Goal: Information Seeking & Learning: Find specific fact

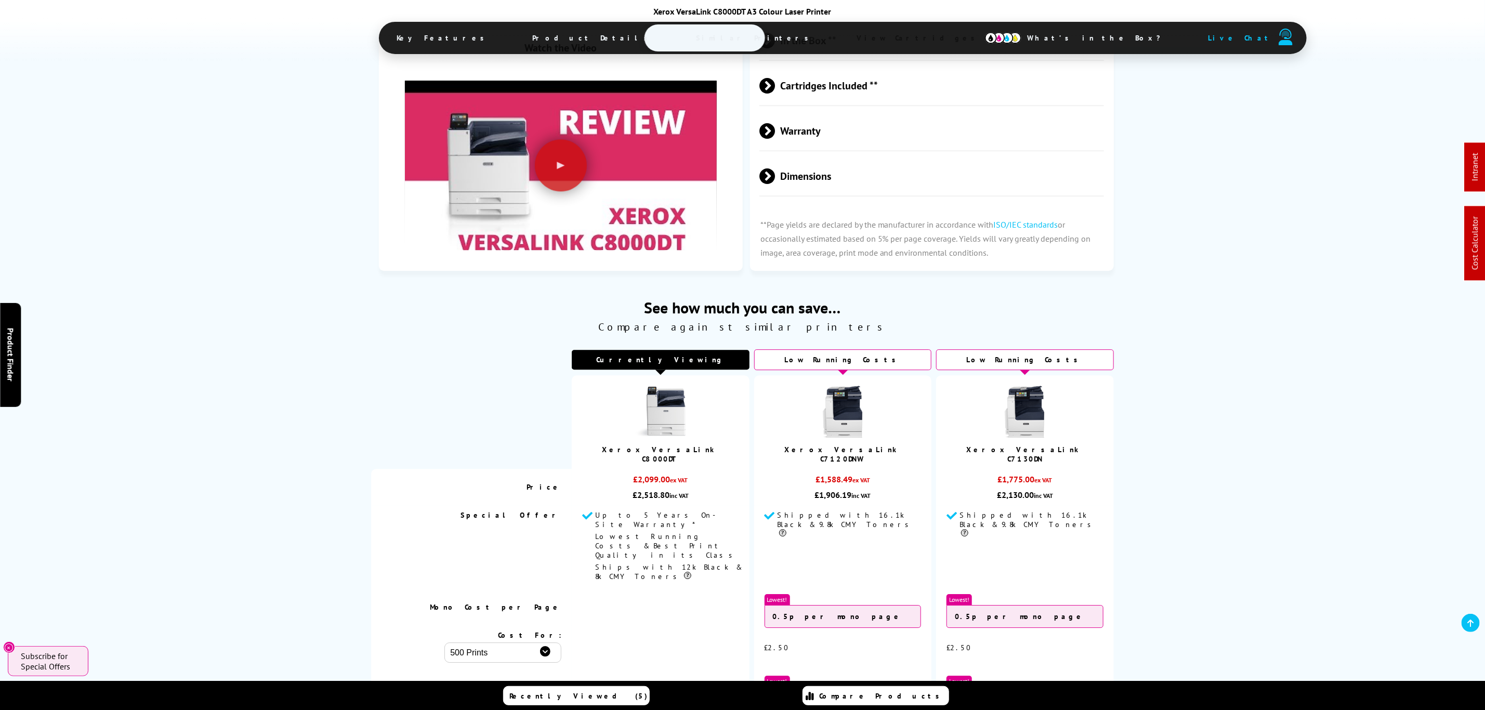
drag, startPoint x: 764, startPoint y: 50, endPoint x: 763, endPoint y: 33, distance: 17.7
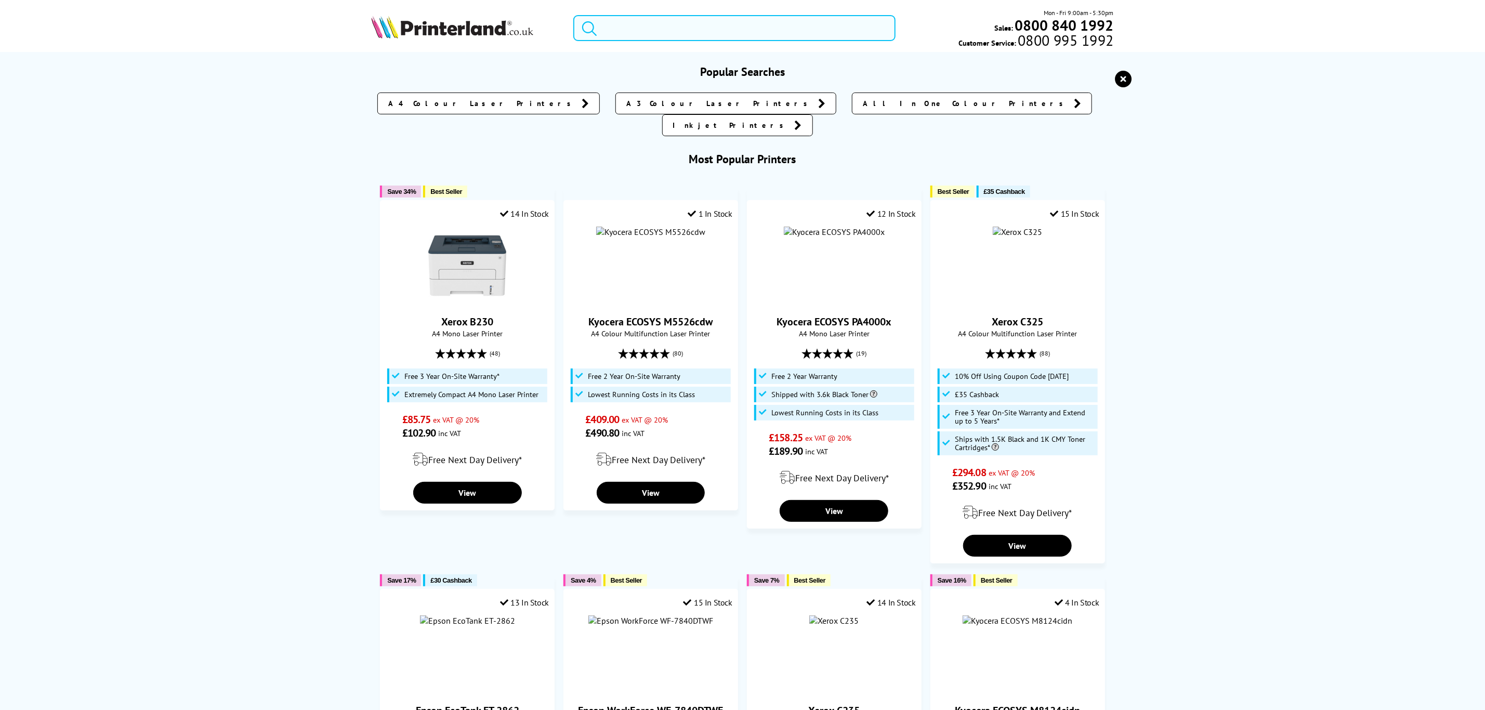
click at [747, 35] on input "search" at bounding box center [734, 28] width 322 height 26
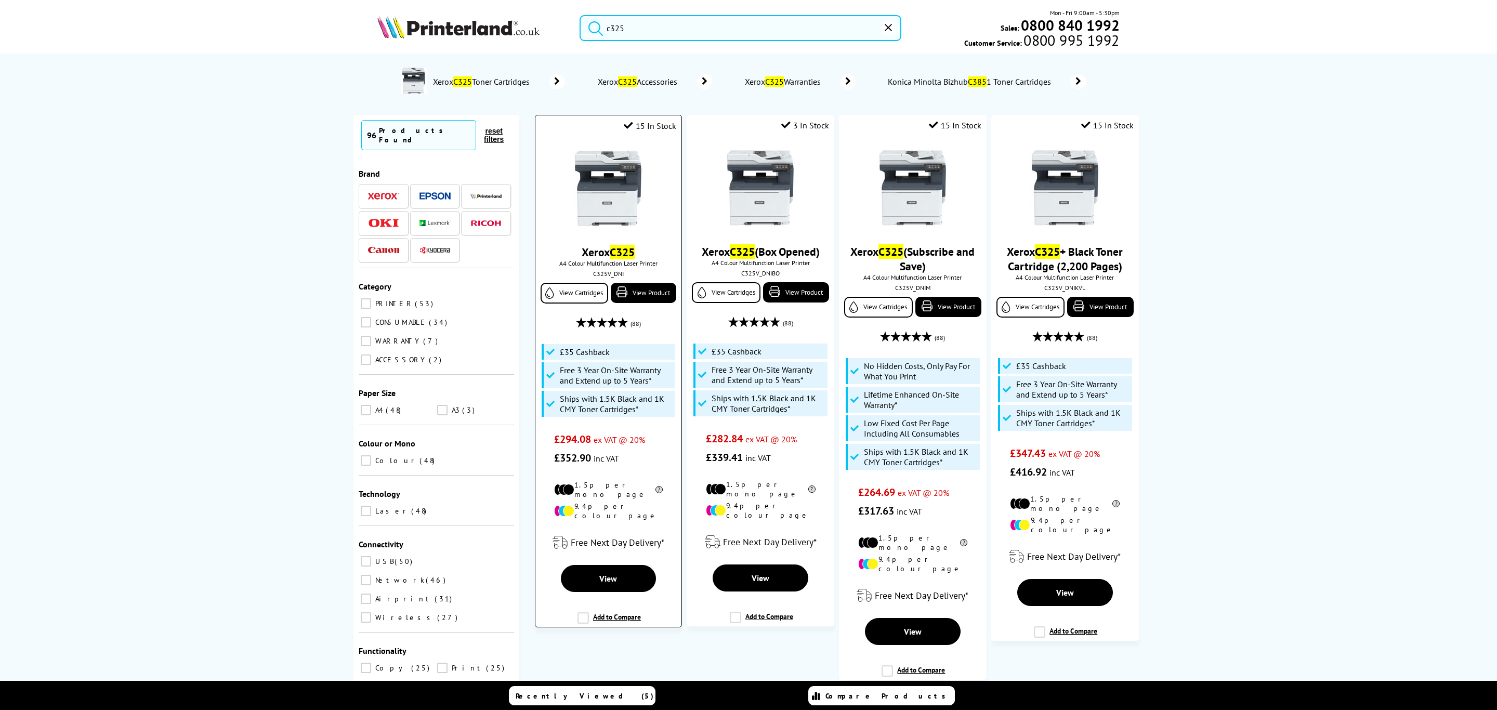
type input "c325"
click at [609, 189] on img at bounding box center [608, 188] width 78 height 78
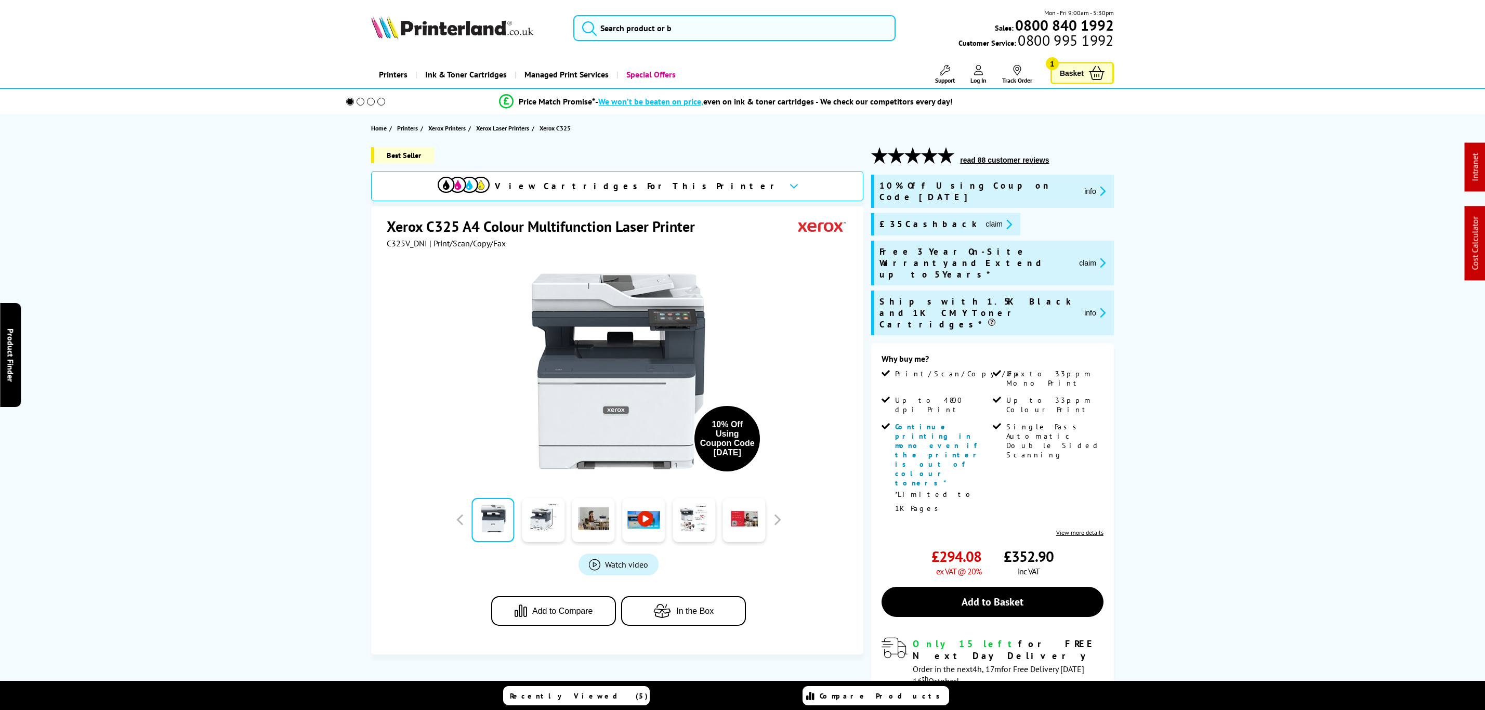
click at [412, 250] on div "10% Off Using Coupon Code [DATE]" at bounding box center [619, 366] width 464 height 235
click at [415, 245] on span "C325V_DNI" at bounding box center [407, 243] width 41 height 10
copy span "C325V_DNI"
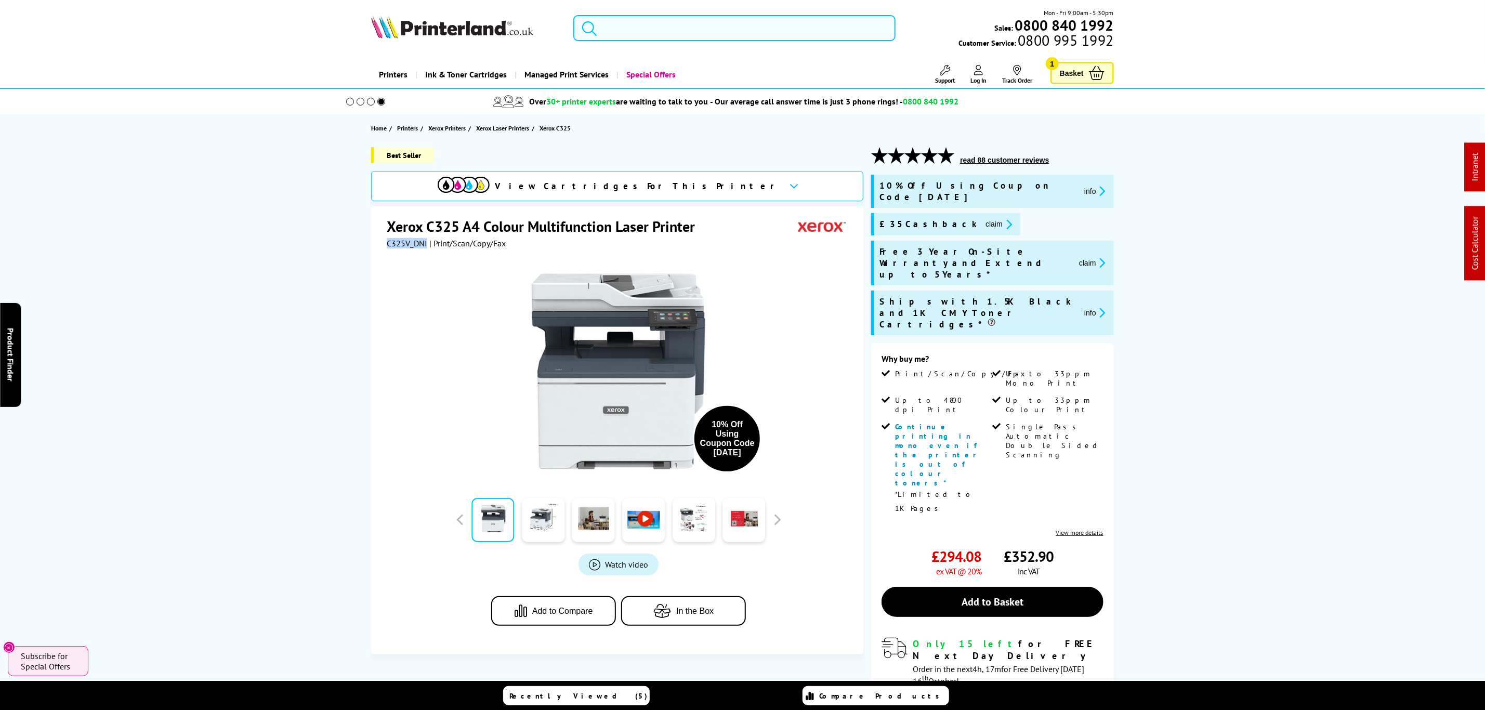
click at [604, 41] on input "search" at bounding box center [734, 28] width 322 height 26
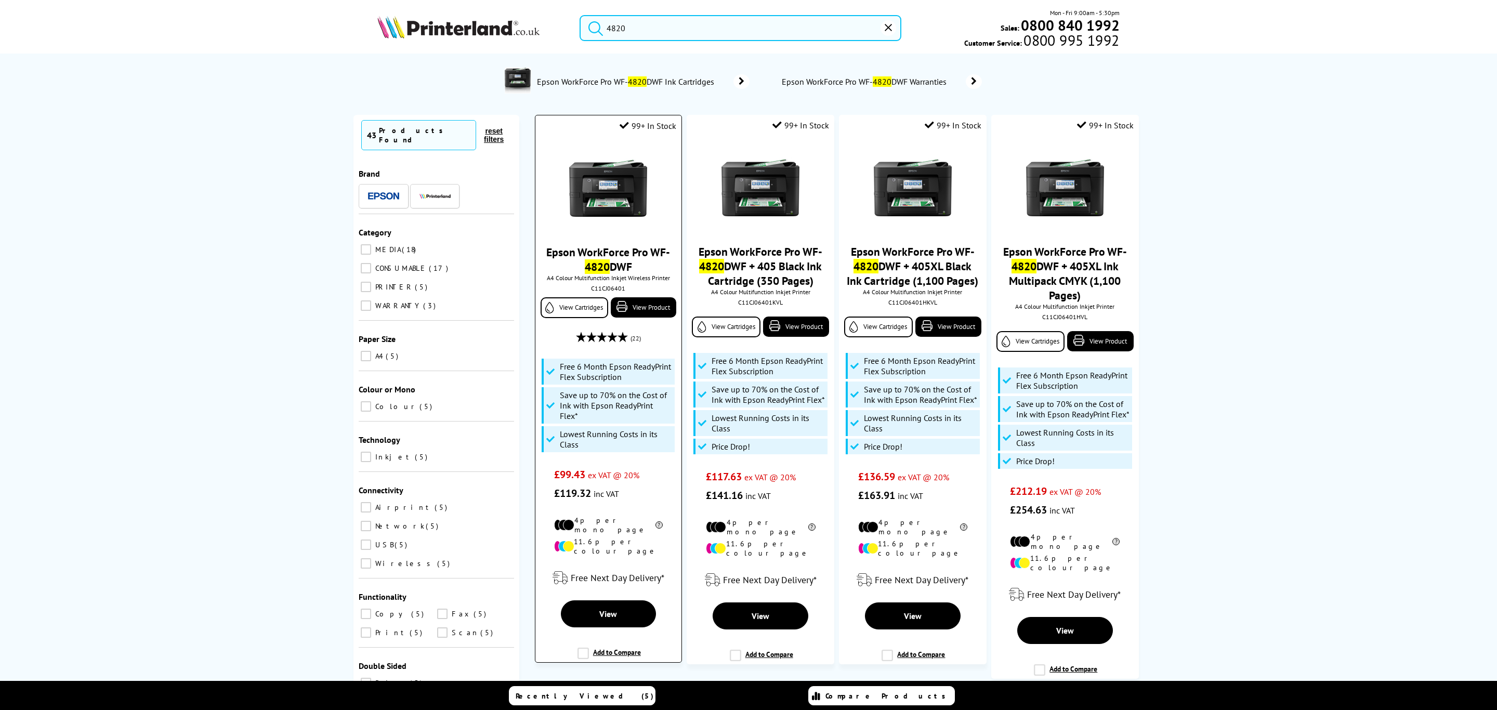
type input "4820"
click at [604, 220] on img at bounding box center [608, 188] width 78 height 78
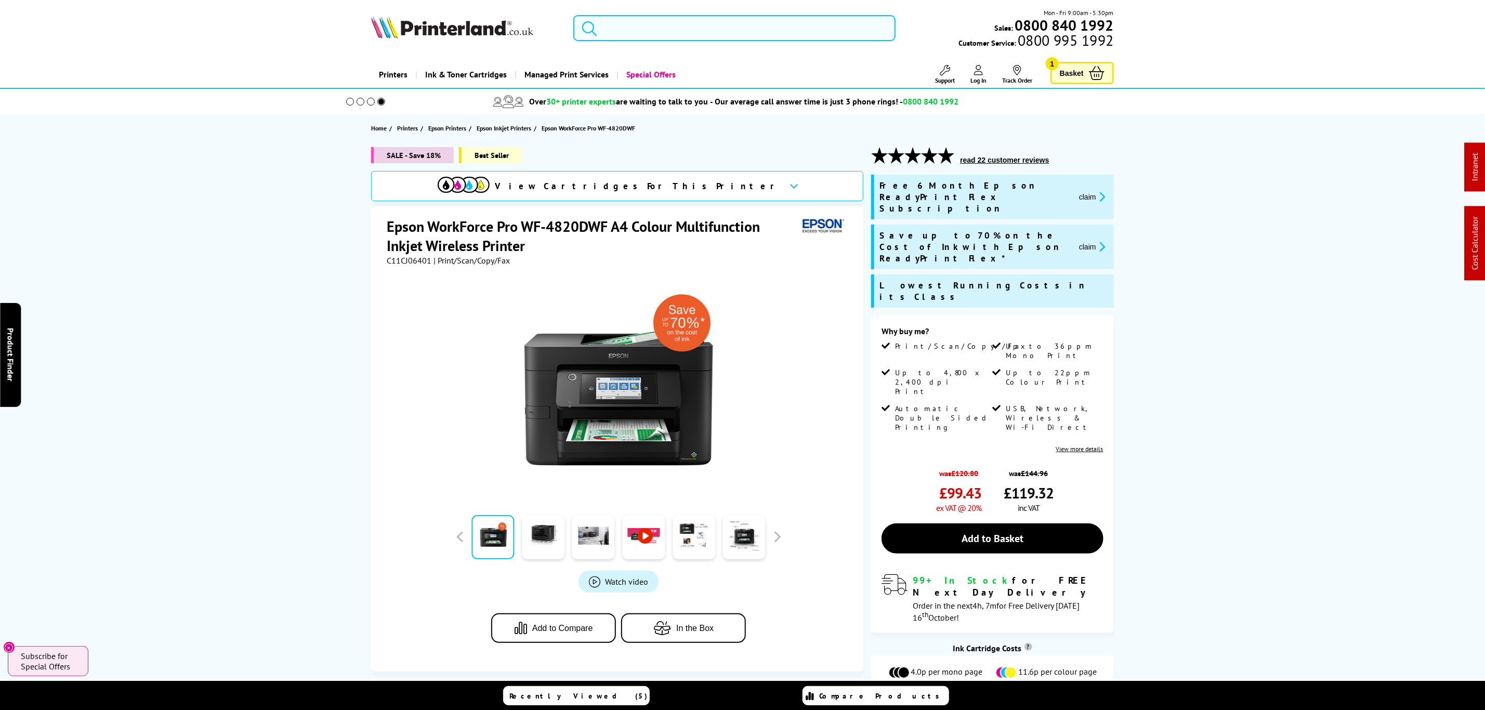
drag, startPoint x: 725, startPoint y: 25, endPoint x: 735, endPoint y: 22, distance: 9.9
click at [727, 27] on input "search" at bounding box center [734, 28] width 322 height 26
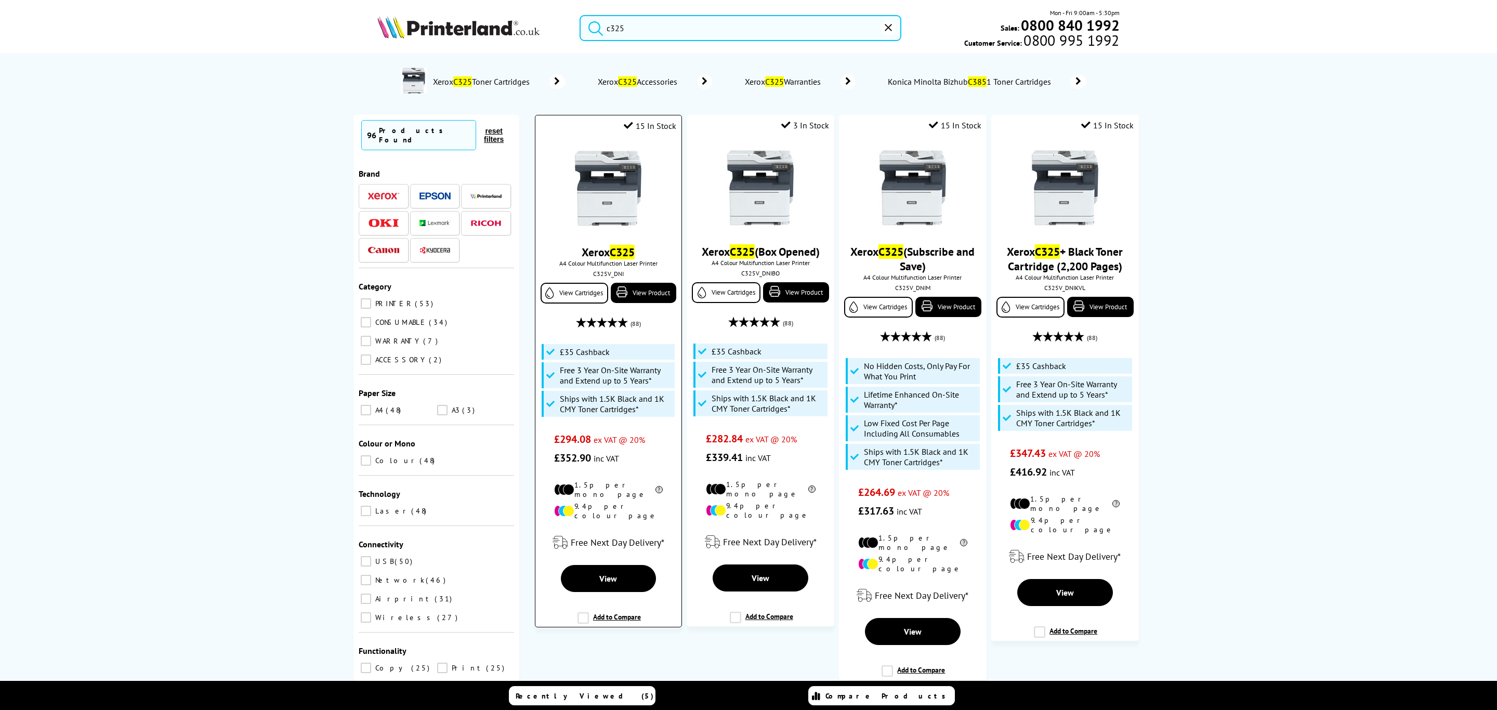
type input "c325"
click at [616, 181] on img at bounding box center [608, 188] width 78 height 78
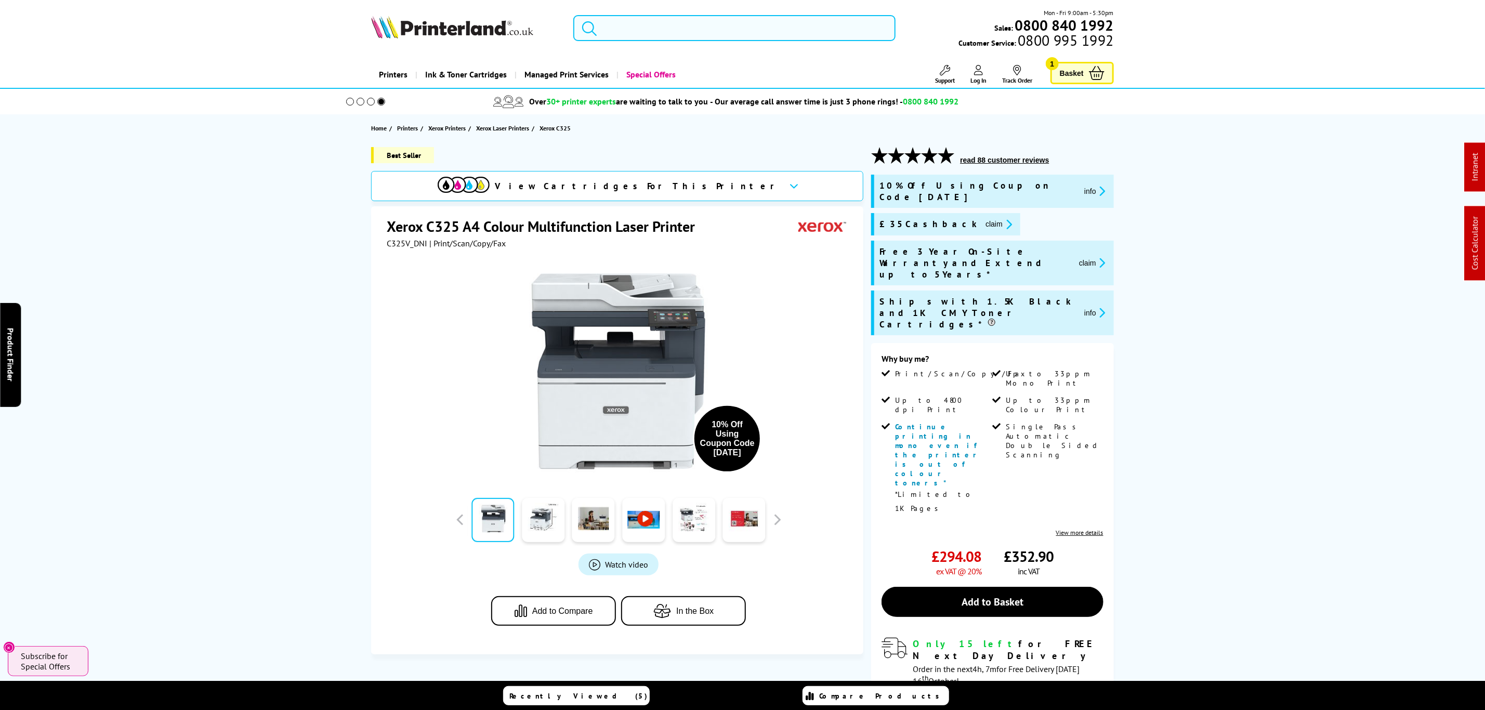
click at [680, 31] on input "search" at bounding box center [734, 28] width 322 height 26
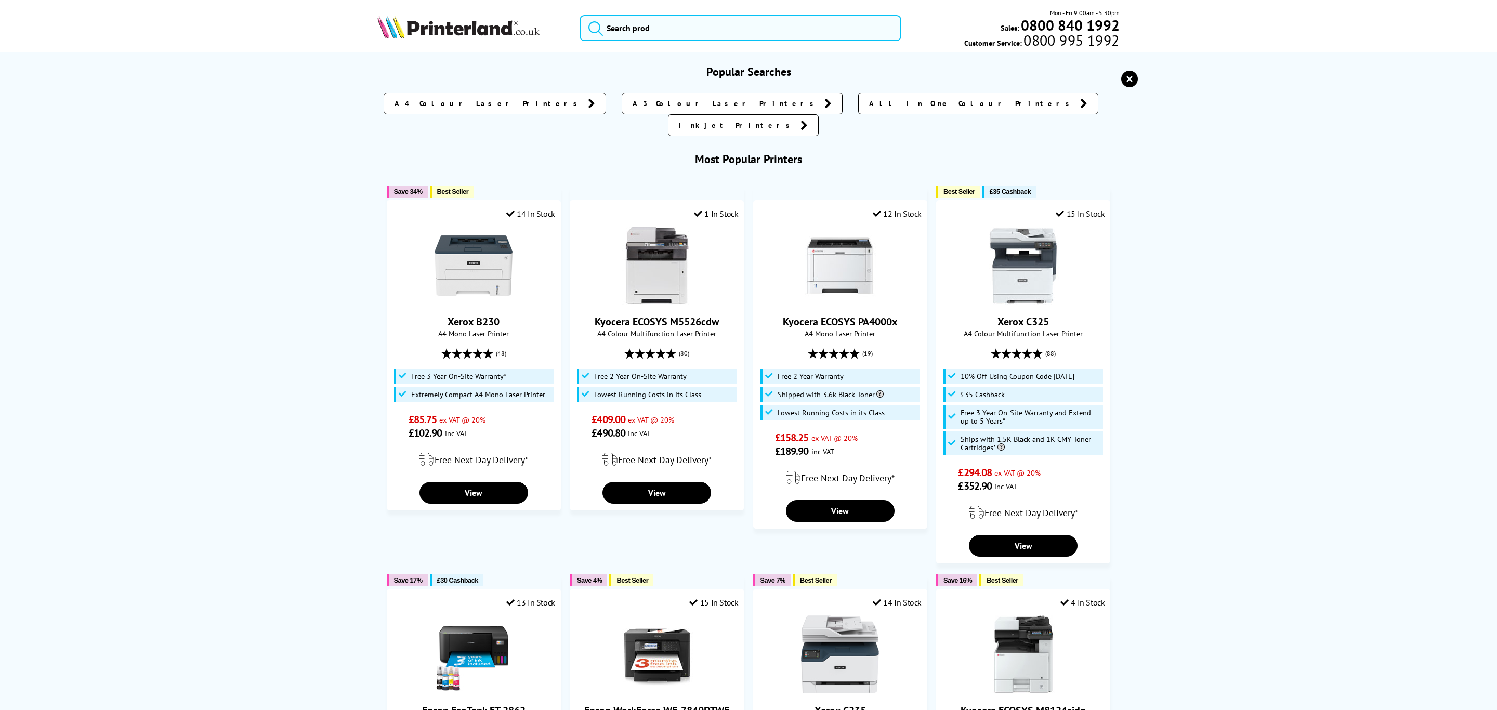
click at [1121, 76] on icon "reset" at bounding box center [1129, 79] width 17 height 17
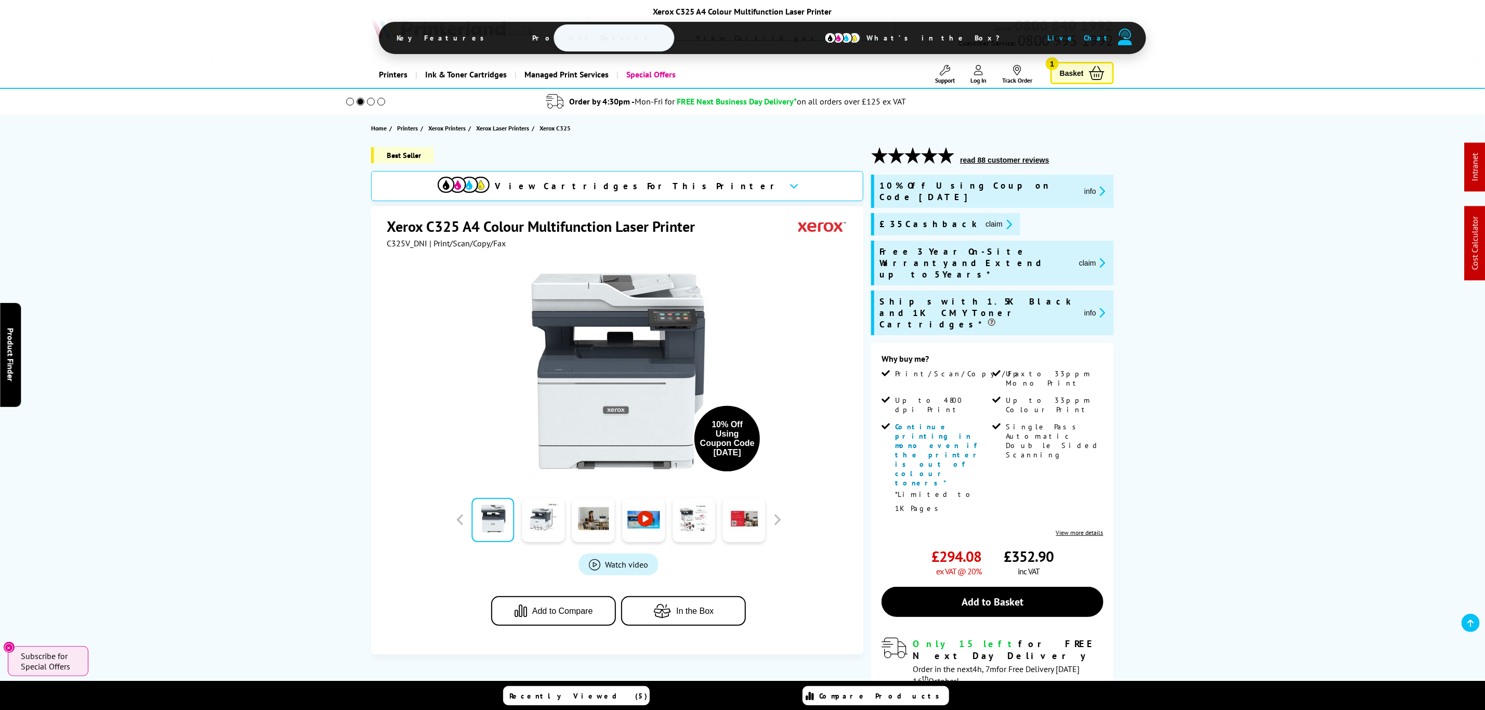
drag, startPoint x: 370, startPoint y: 364, endPoint x: 357, endPoint y: 28, distance: 336.1
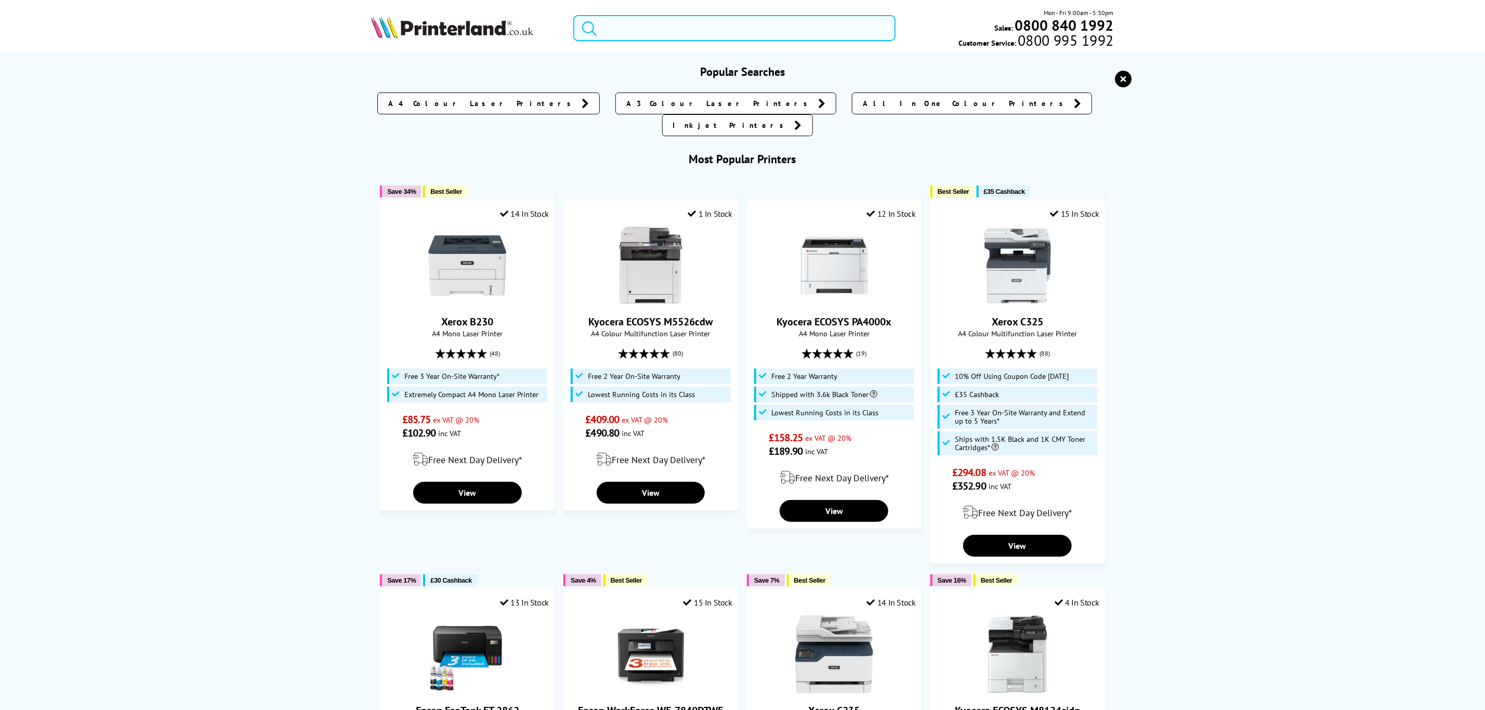
drag, startPoint x: 684, startPoint y: 31, endPoint x: 684, endPoint y: 37, distance: 6.2
click at [684, 33] on input "search" at bounding box center [734, 28] width 322 height 26
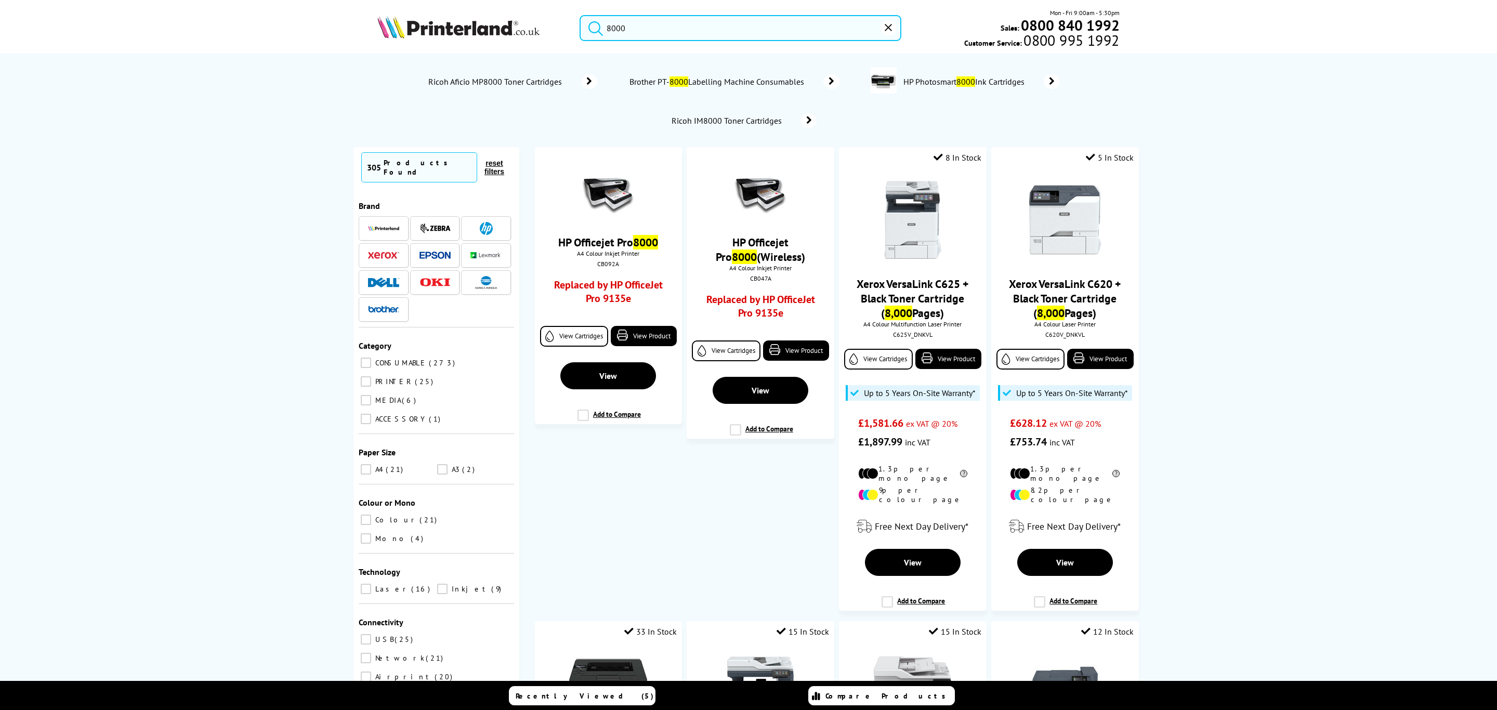
click at [605, 30] on button "submit" at bounding box center [593, 26] width 26 height 23
drag, startPoint x: 607, startPoint y: 27, endPoint x: 610, endPoint y: 36, distance: 9.9
click at [607, 27] on input "8000" at bounding box center [741, 28] width 322 height 26
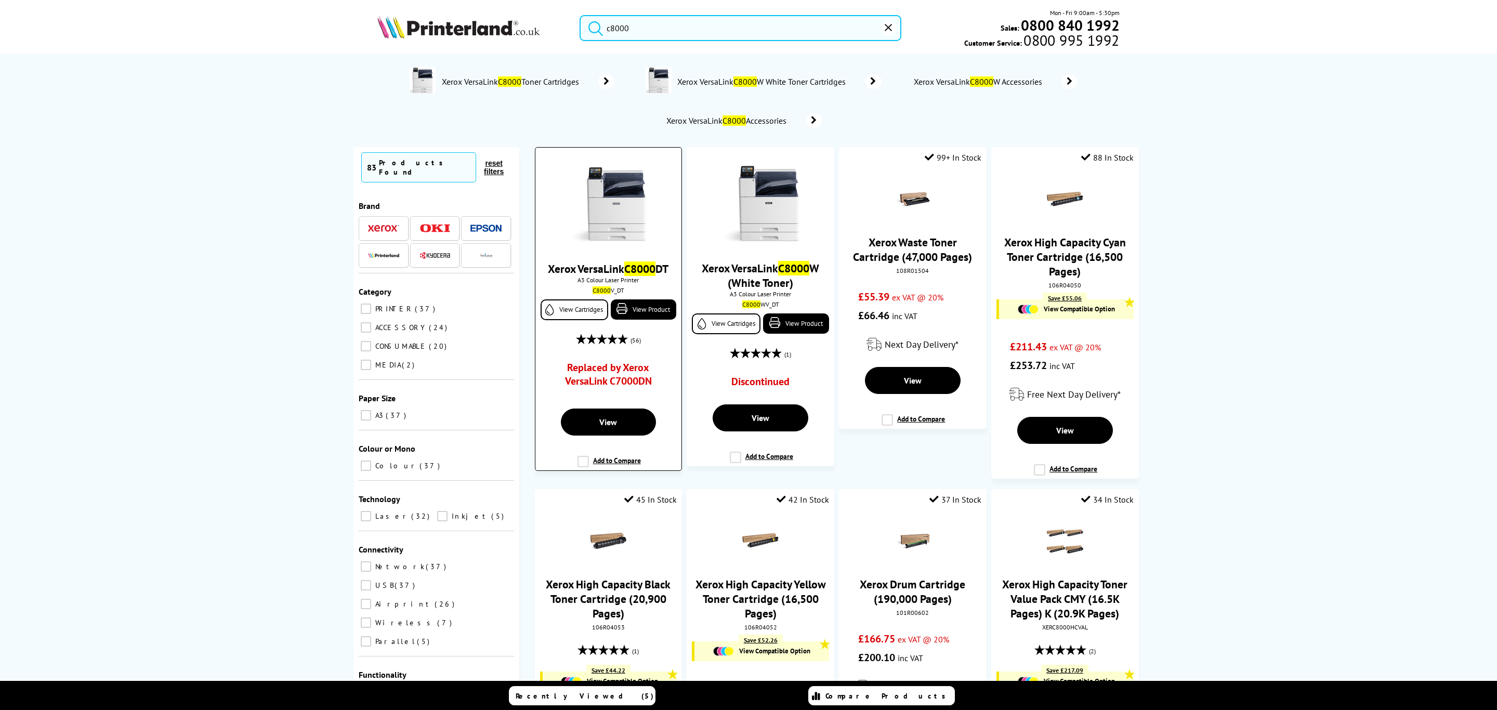
type input "c8000"
click at [622, 206] on img at bounding box center [608, 205] width 78 height 78
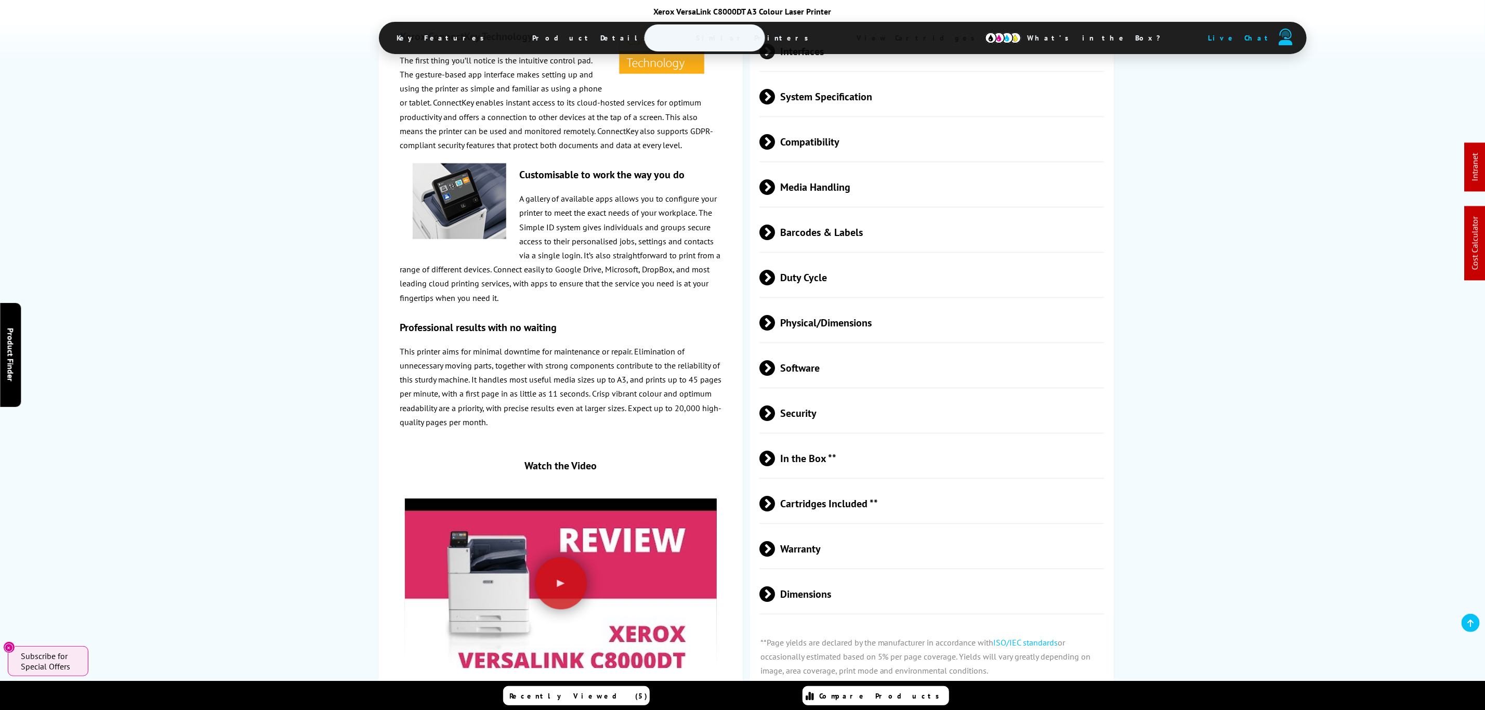
scroll to position [2730, 0]
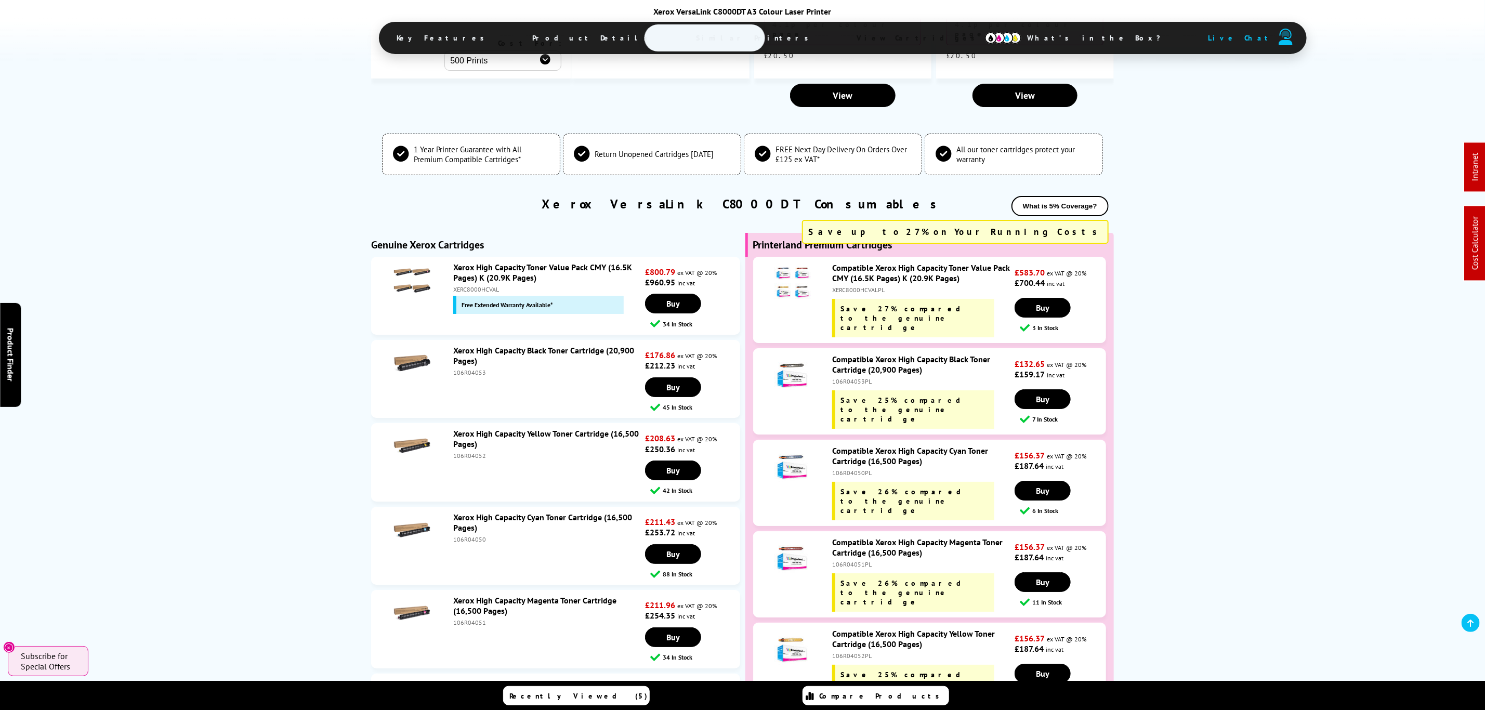
click at [871, 286] on div "XERC8000HCVALPL" at bounding box center [922, 290] width 180 height 8
click at [870, 286] on div "XERC8000HCVALPL" at bounding box center [922, 290] width 180 height 8
copy div "XERC8000HCVALPL"
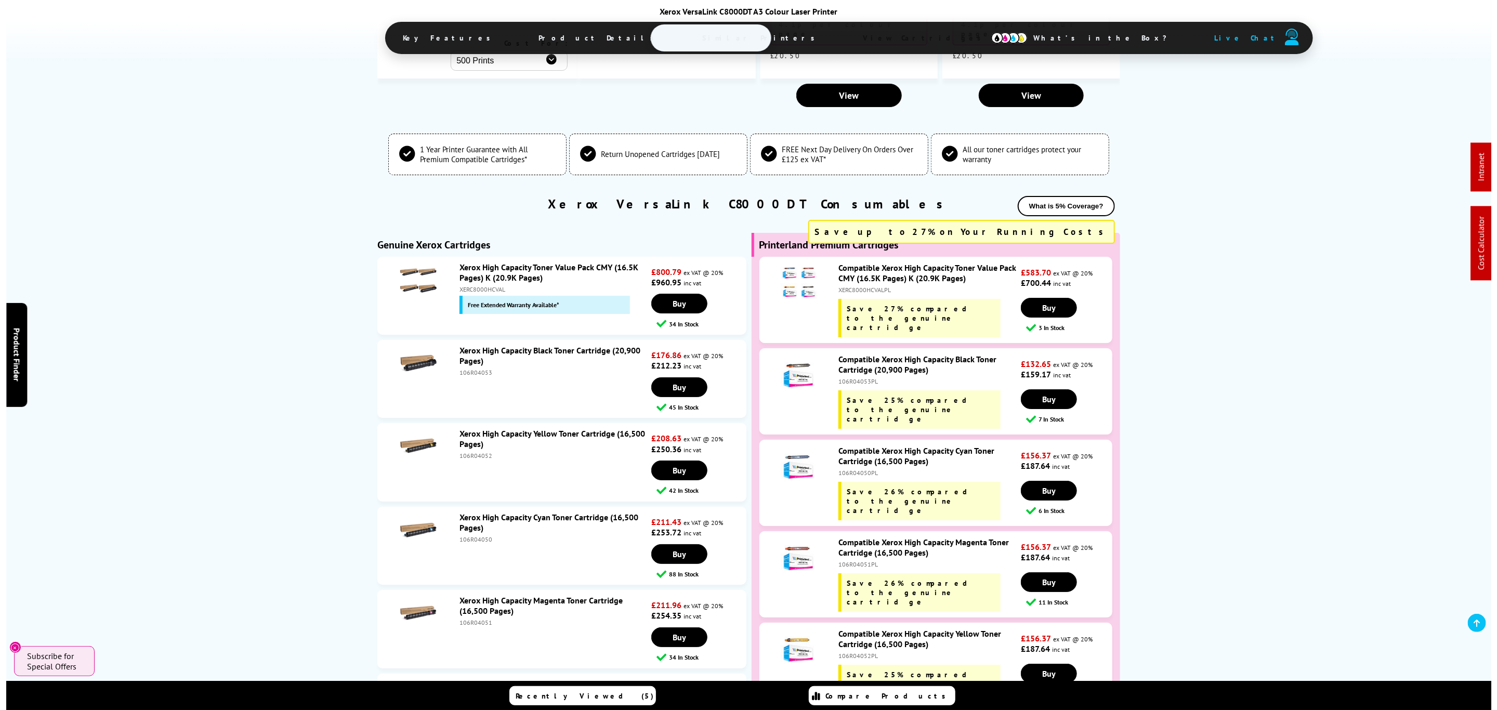
scroll to position [0, 0]
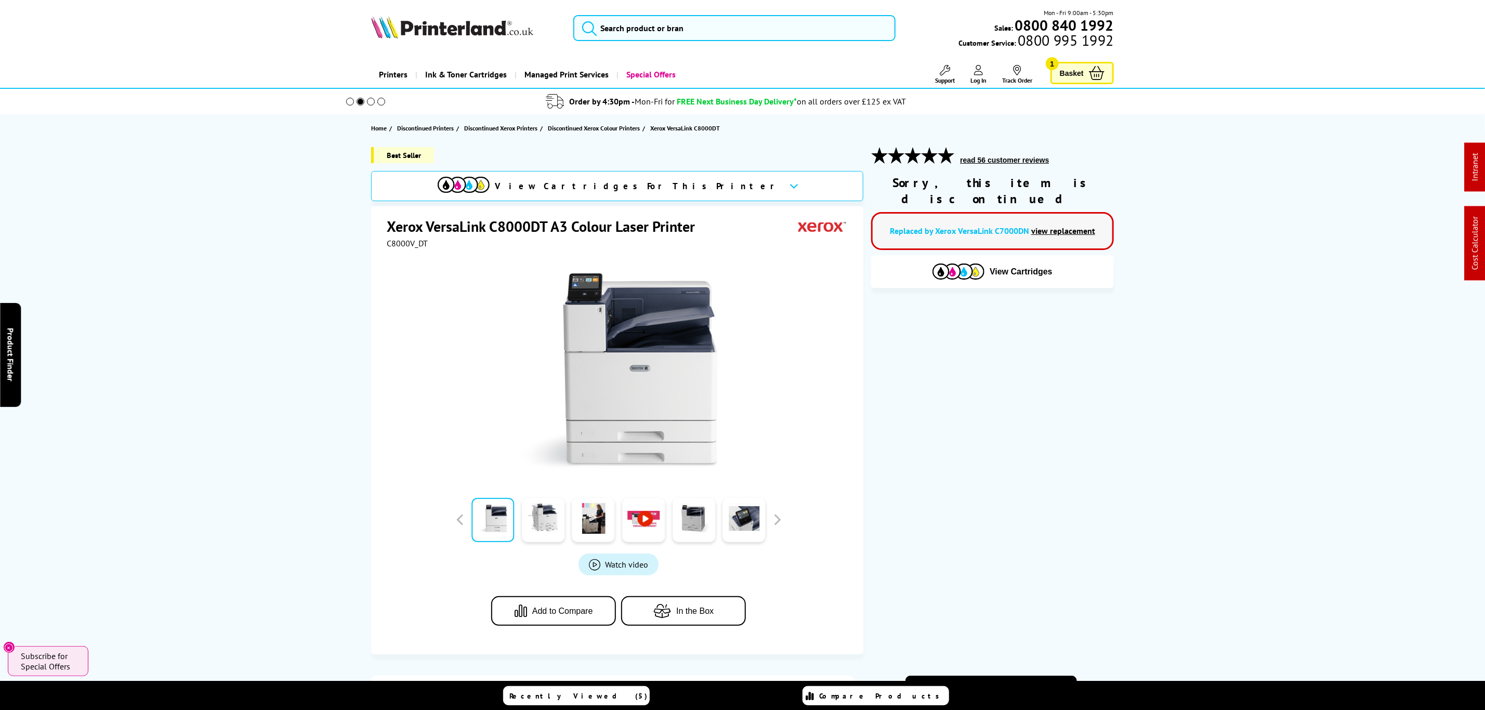
drag, startPoint x: 818, startPoint y: 320, endPoint x: 751, endPoint y: 56, distance: 272.5
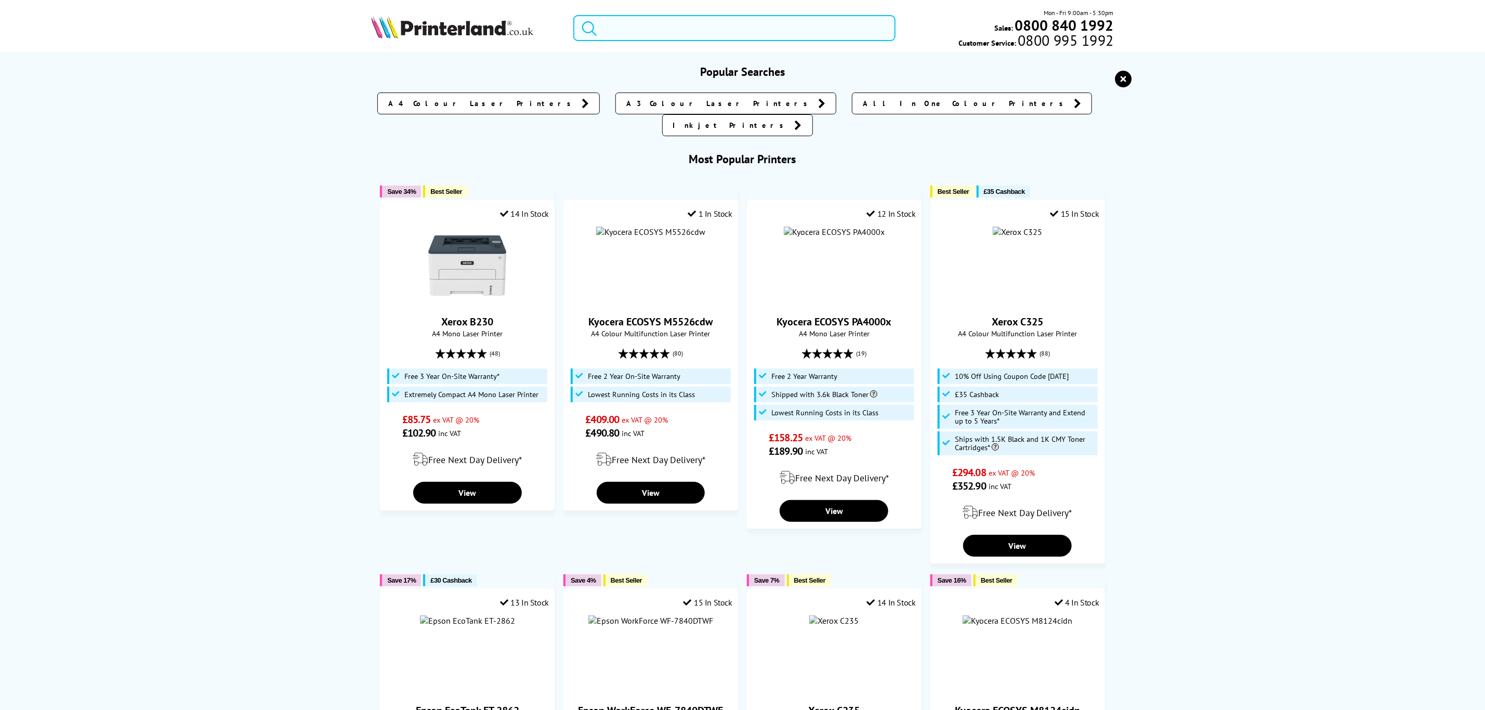
click at [745, 35] on input "search" at bounding box center [734, 28] width 322 height 26
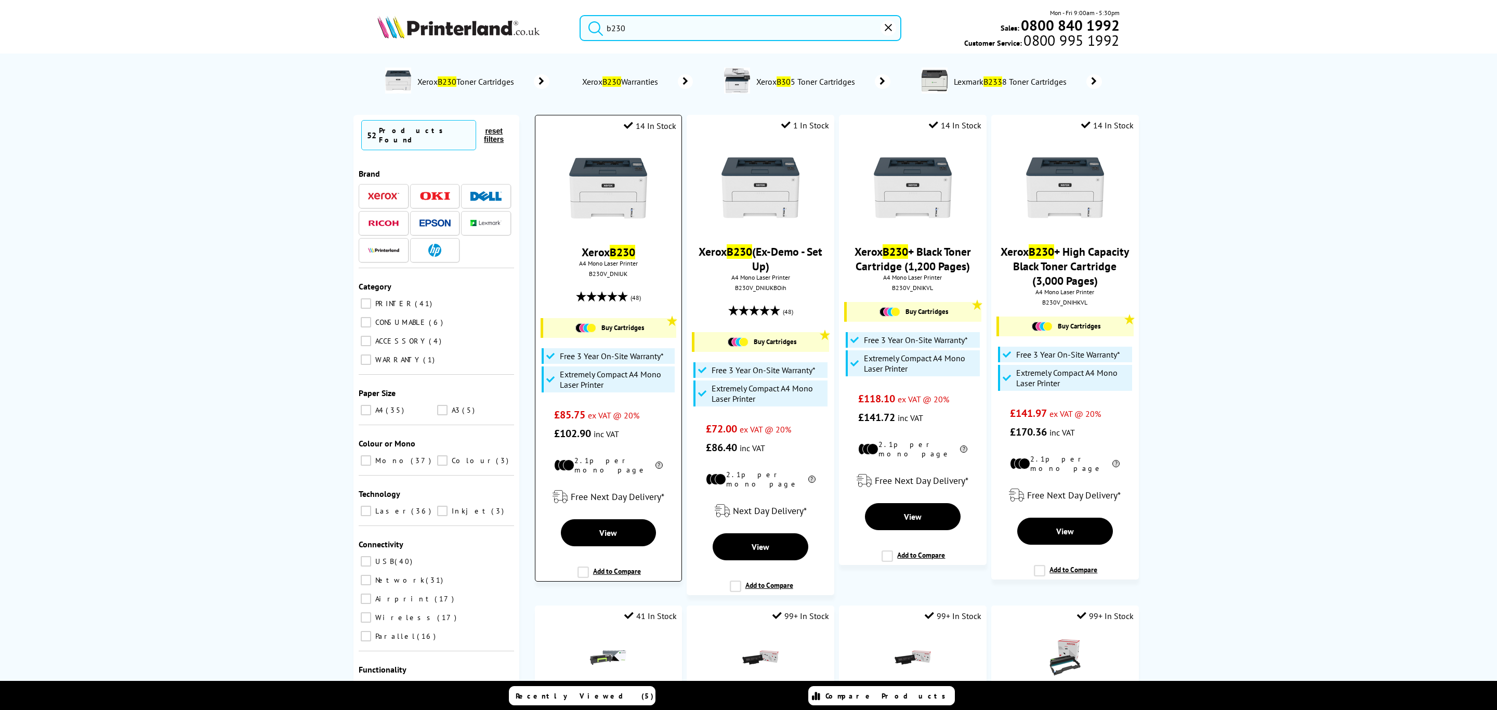
type input "b230"
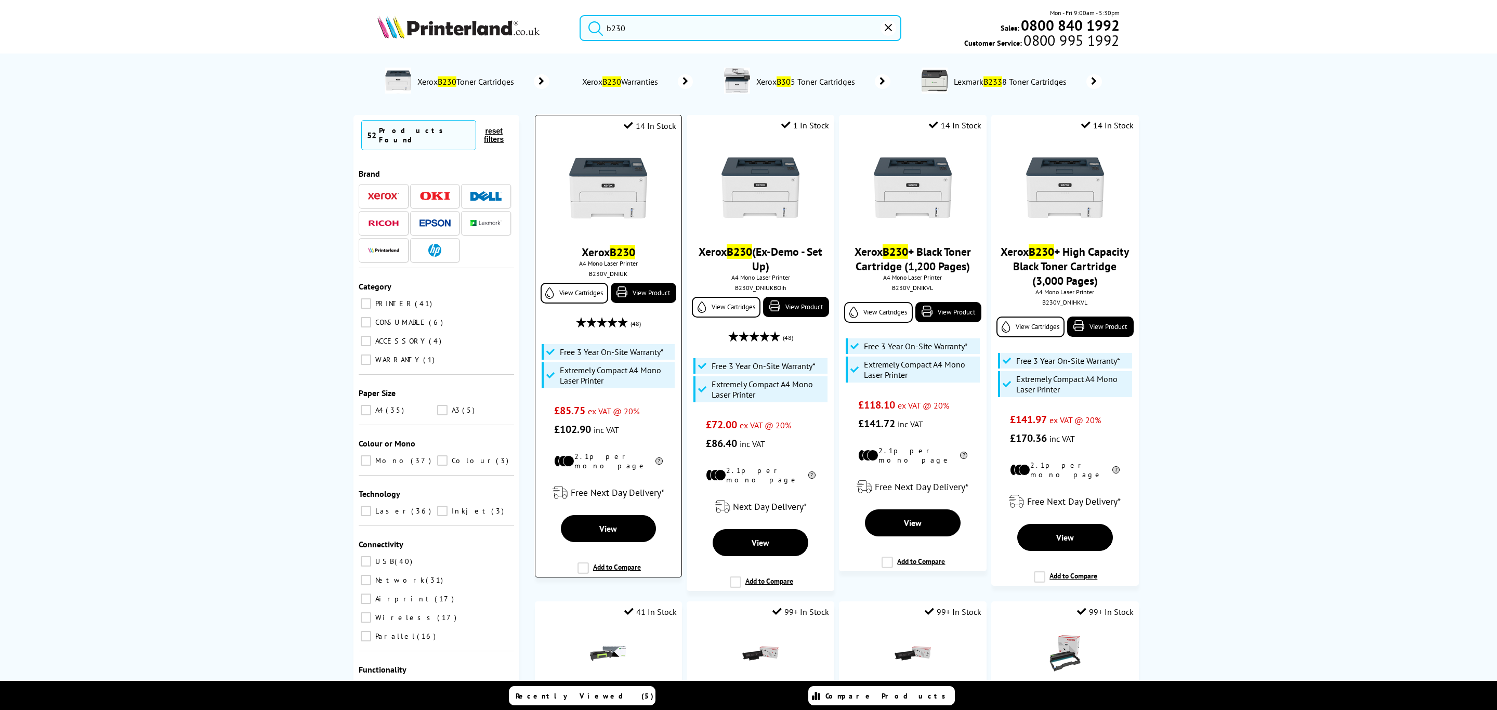
click at [621, 168] on img at bounding box center [608, 188] width 78 height 78
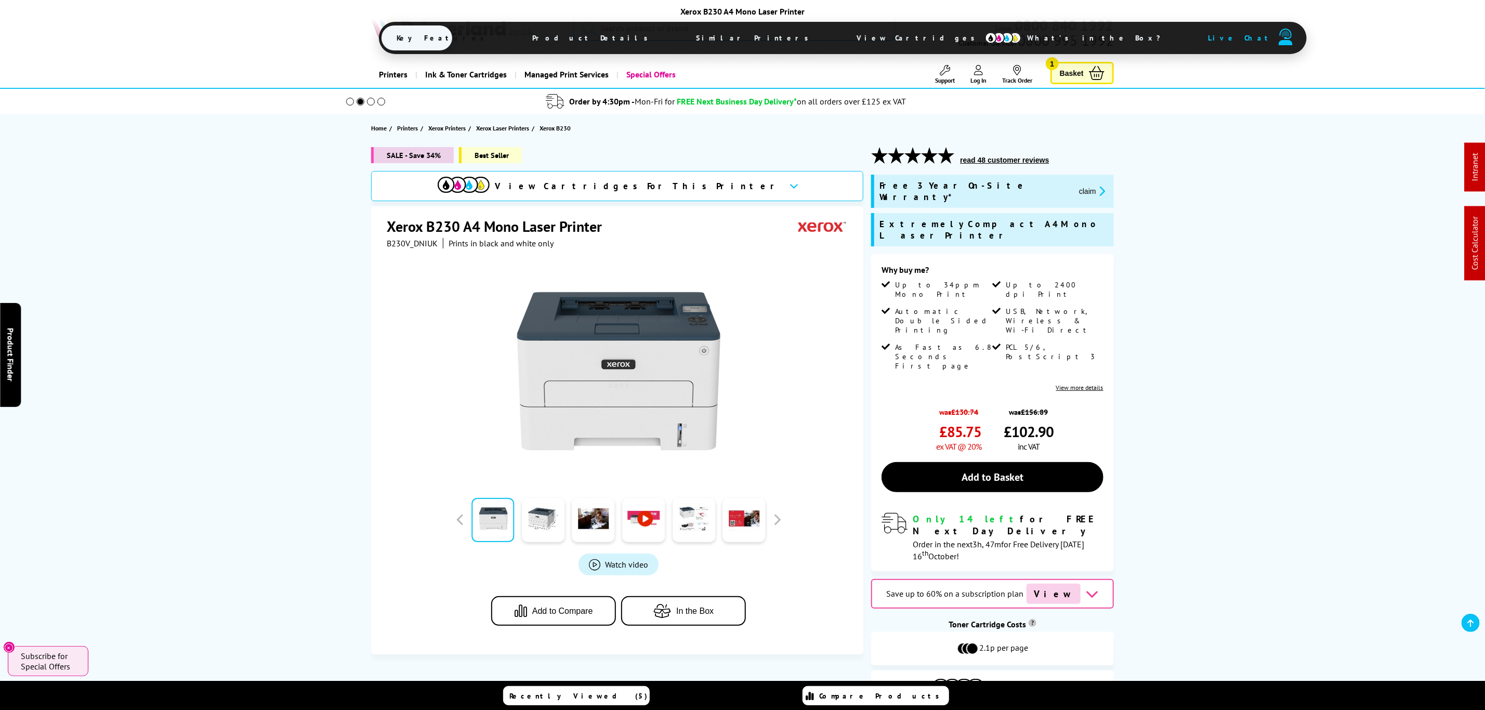
drag, startPoint x: 787, startPoint y: 396, endPoint x: 882, endPoint y: 41, distance: 368.1
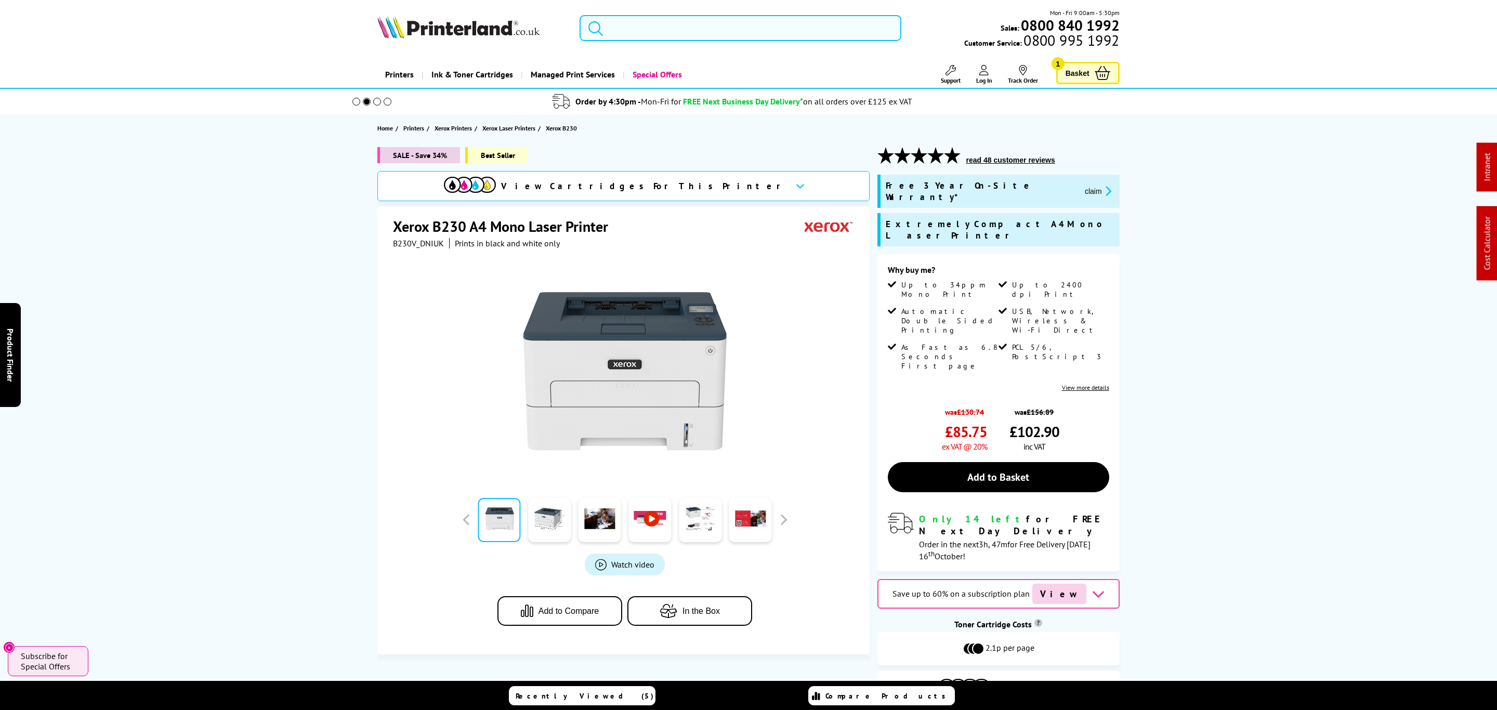
click at [865, 25] on input "search" at bounding box center [741, 28] width 322 height 26
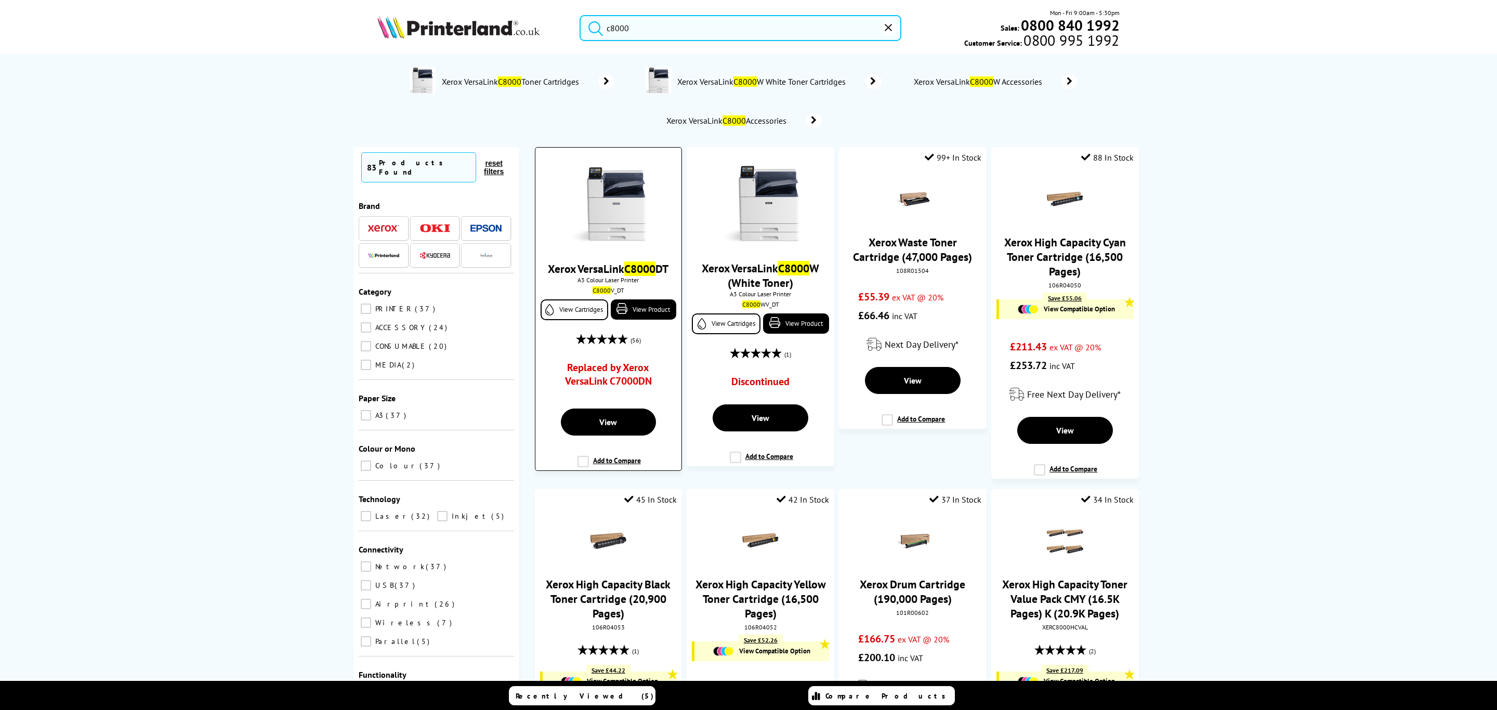
type input "c8000"
click at [610, 204] on img at bounding box center [608, 205] width 78 height 78
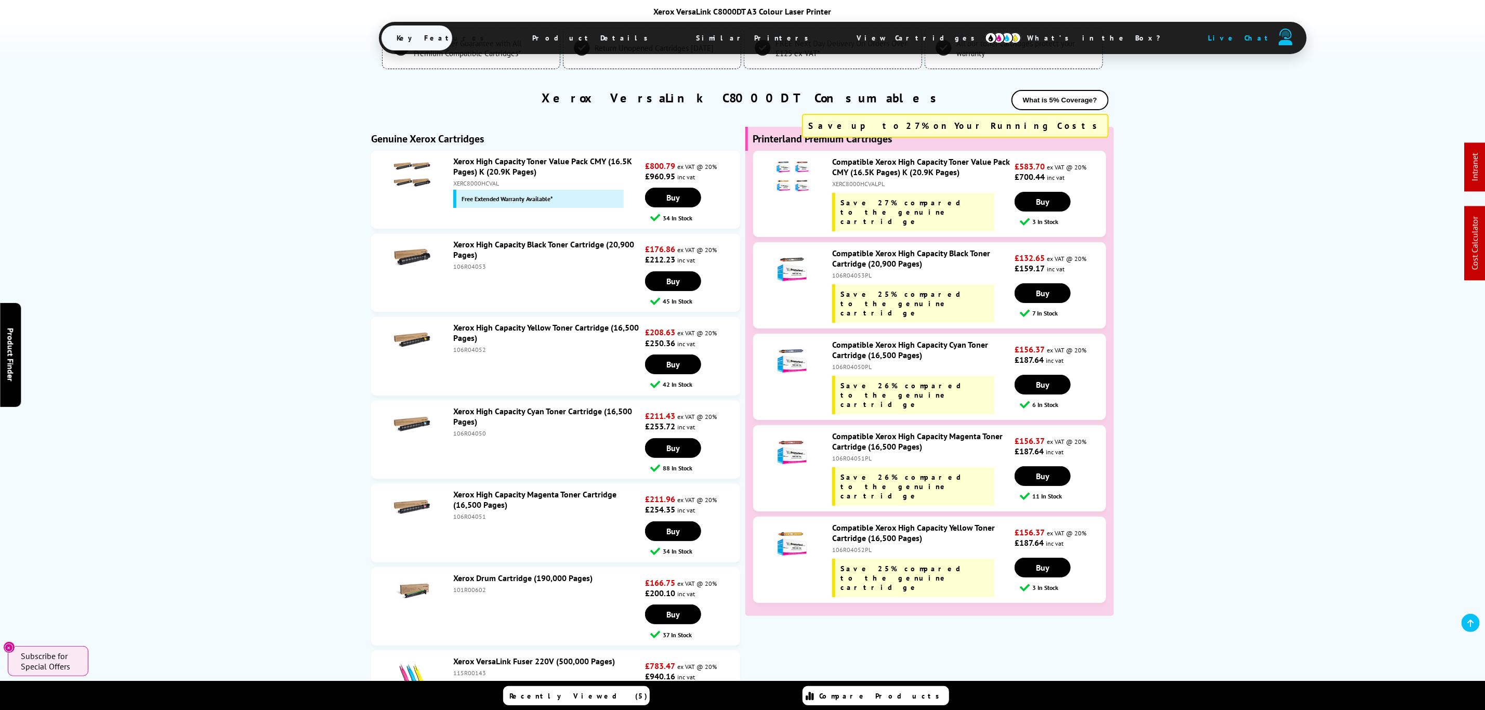
scroll to position [2825, 0]
